Goal: Task Accomplishment & Management: Manage account settings

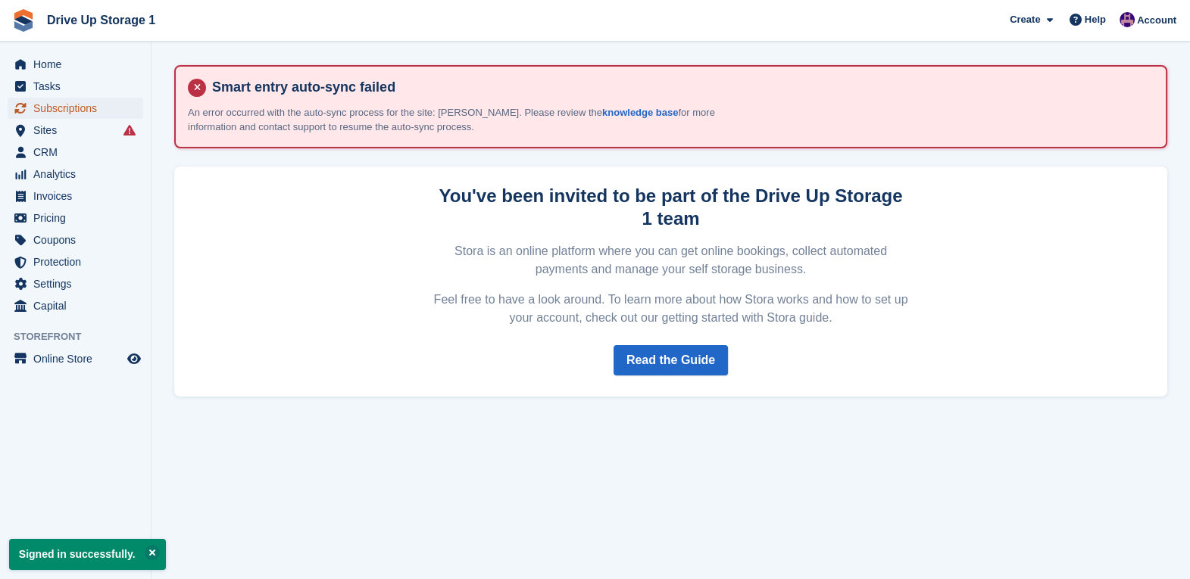
click at [70, 106] on span "Subscriptions" at bounding box center [78, 108] width 91 height 21
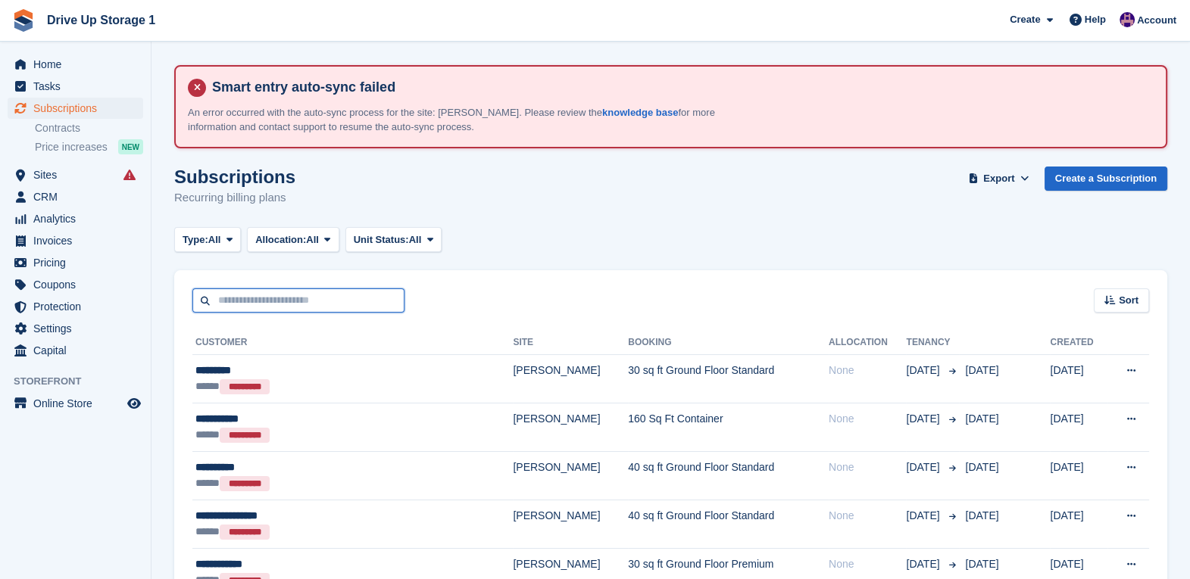
click at [284, 307] on input "text" at bounding box center [298, 301] width 212 height 25
type input "*****"
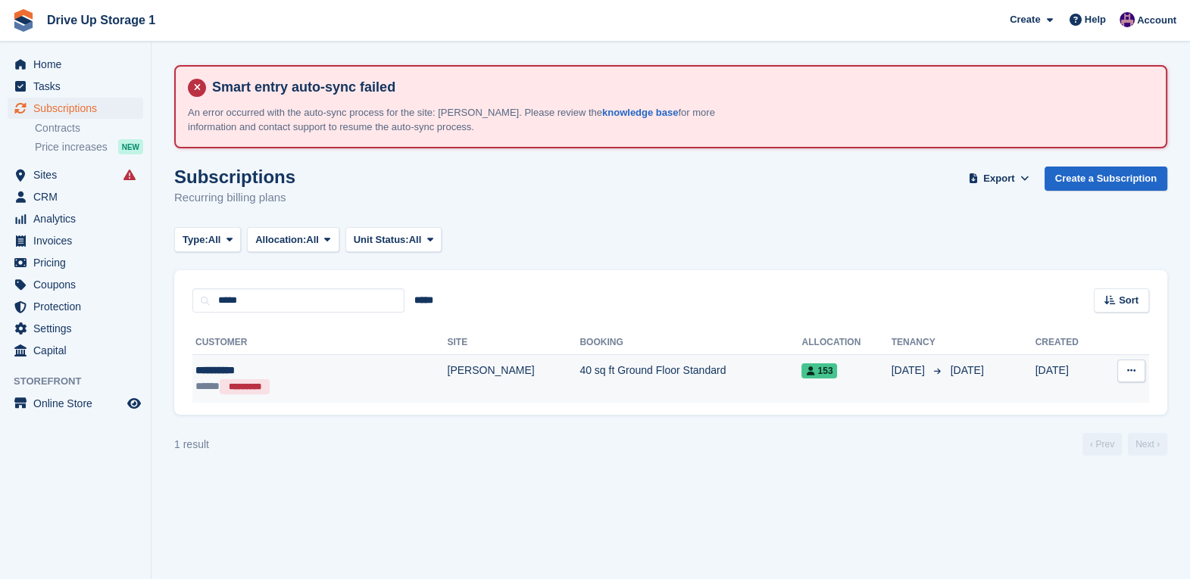
click at [579, 393] on td "40 sq ft Ground Floor Standard" at bounding box center [690, 379] width 222 height 48
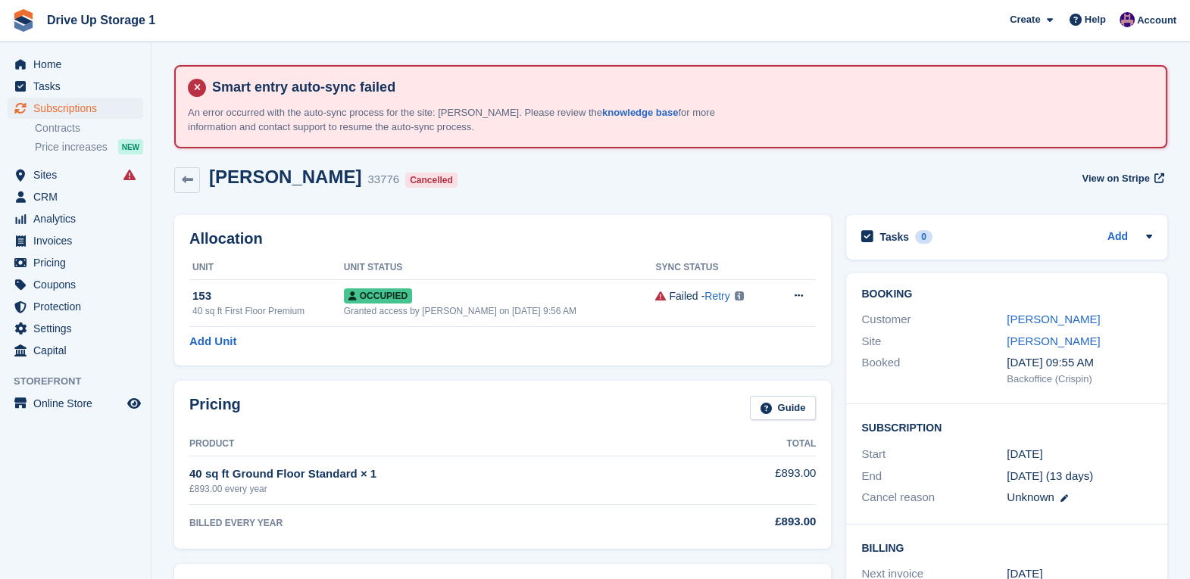
click at [1064, 326] on div "Phil Auton" at bounding box center [1079, 319] width 145 height 17
click at [1056, 323] on link "[PERSON_NAME]" at bounding box center [1053, 319] width 93 height 13
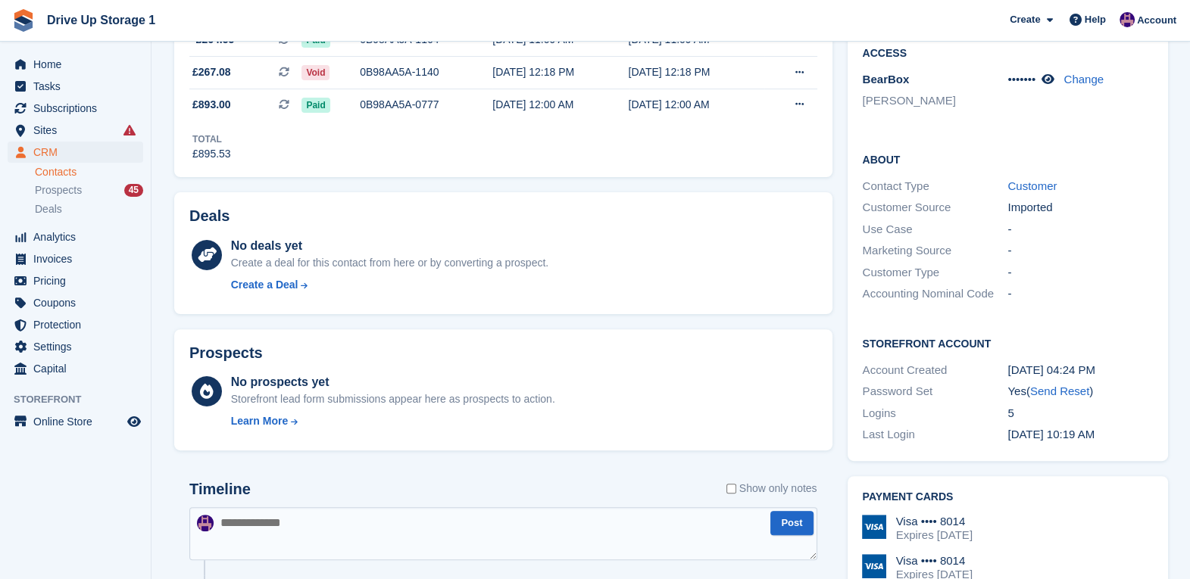
scroll to position [378, 0]
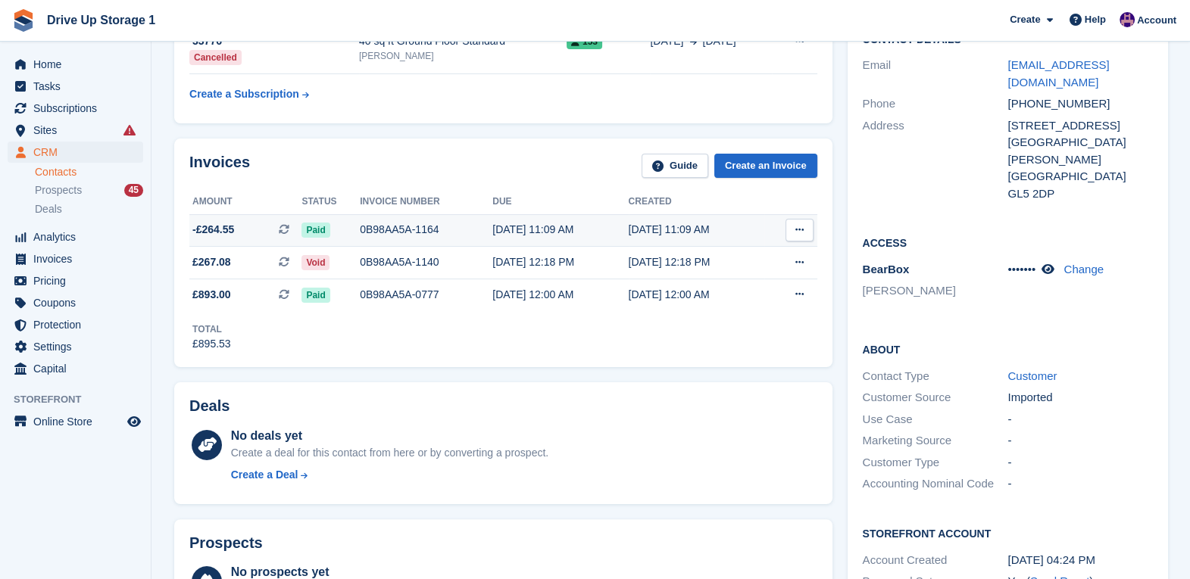
click at [452, 235] on div "0B98AA5A-1164" at bounding box center [426, 230] width 133 height 16
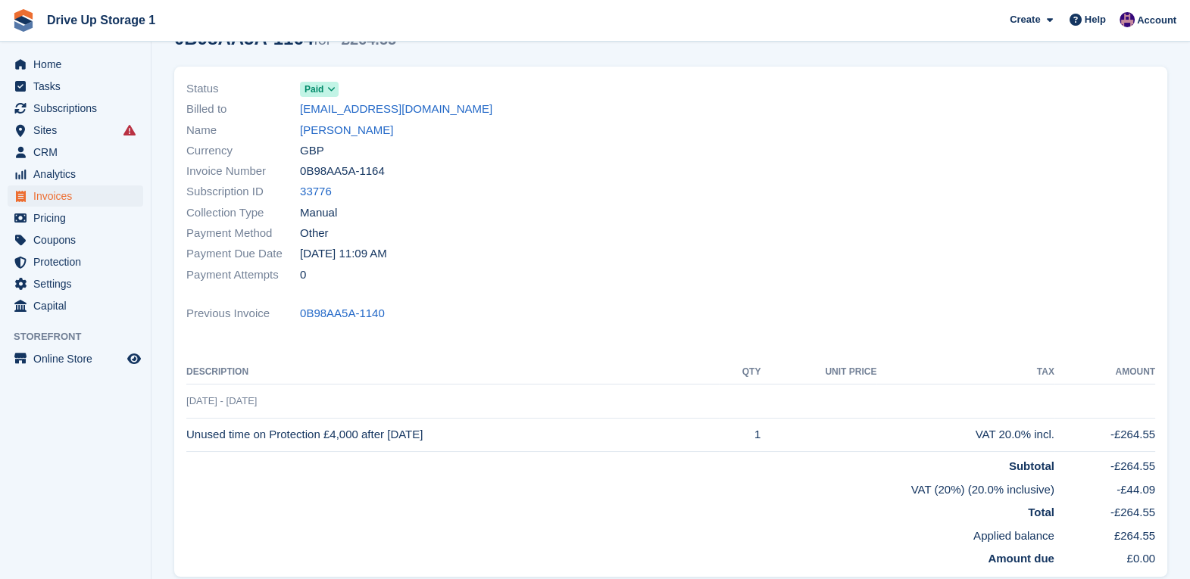
scroll to position [248, 0]
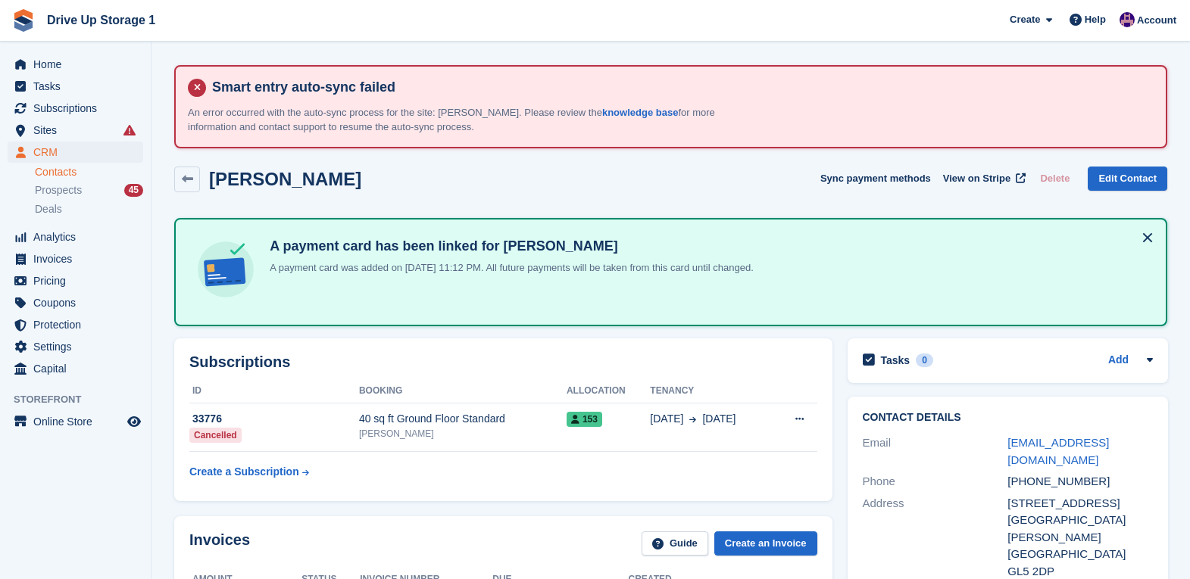
scroll to position [378, 0]
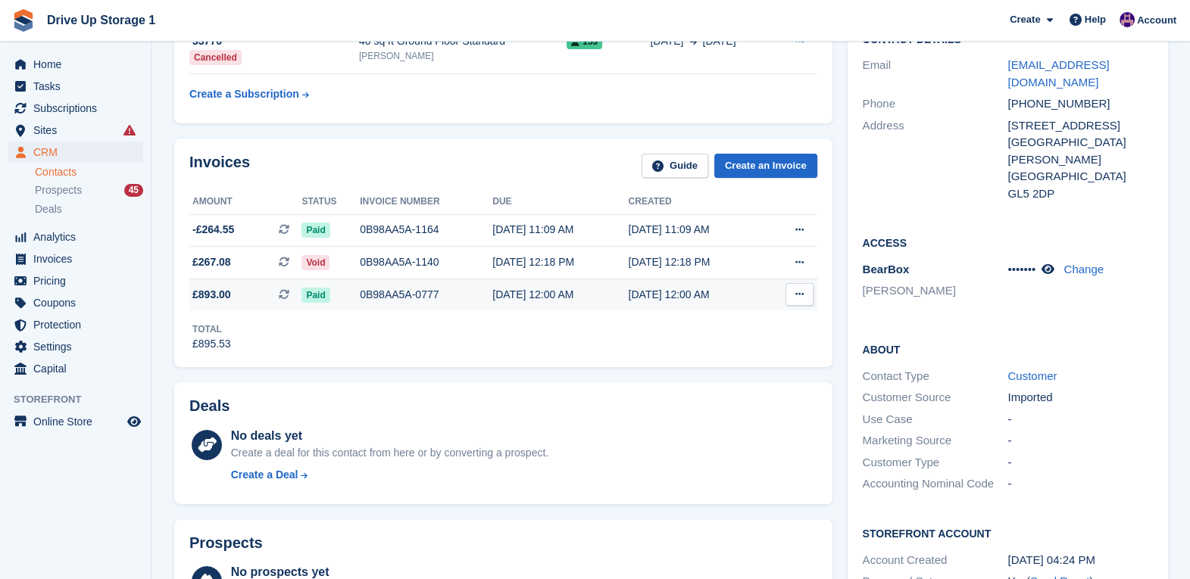
click at [429, 294] on div "0B98AA5A-0777" at bounding box center [426, 295] width 133 height 16
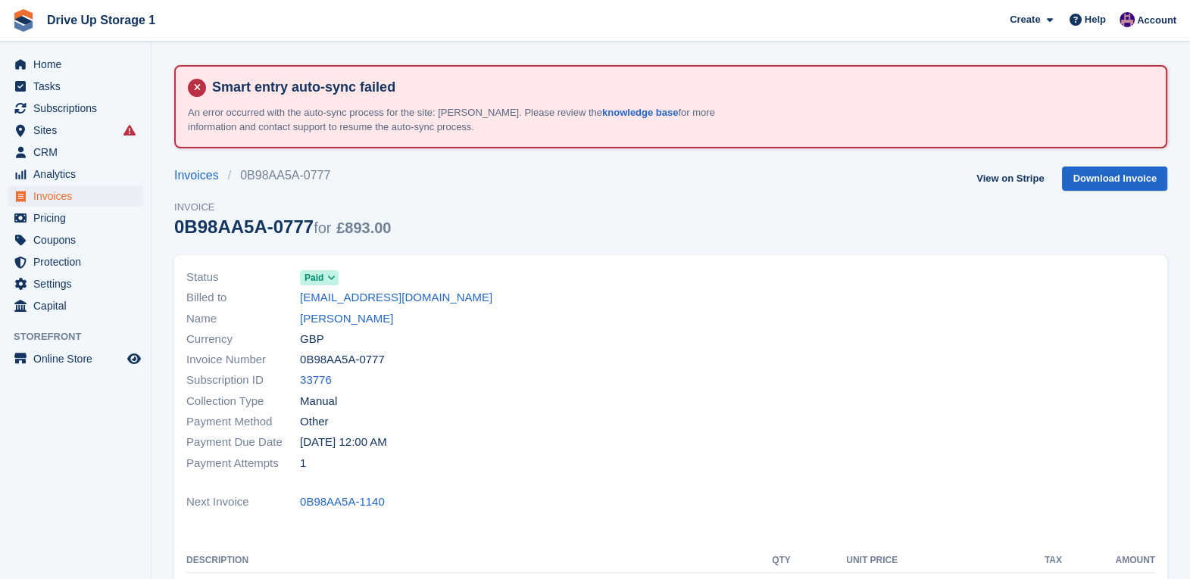
scroll to position [189, 0]
